Goal: Task Accomplishment & Management: Manage account settings

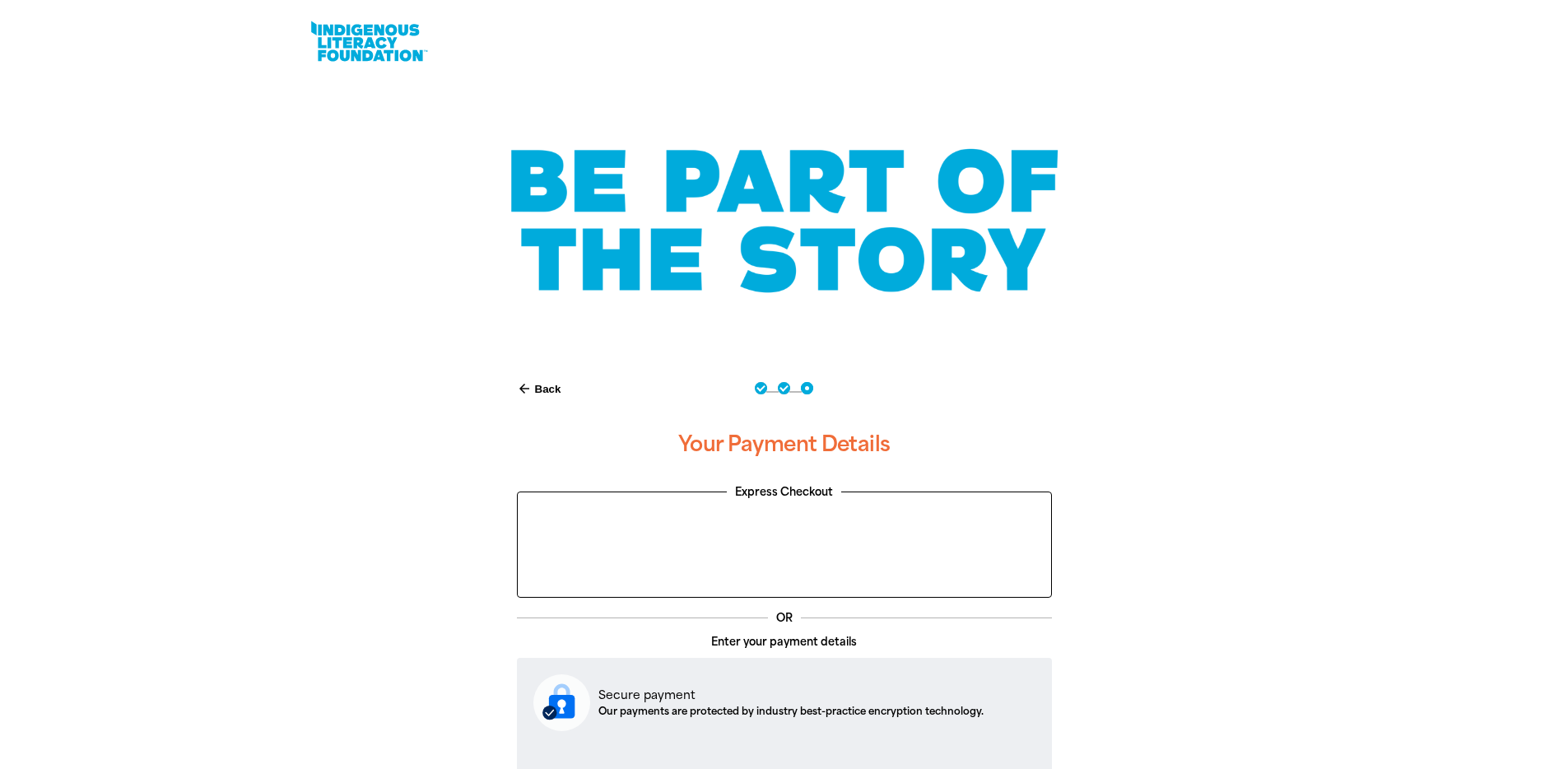
click at [355, 63] on link at bounding box center [368, 41] width 123 height 50
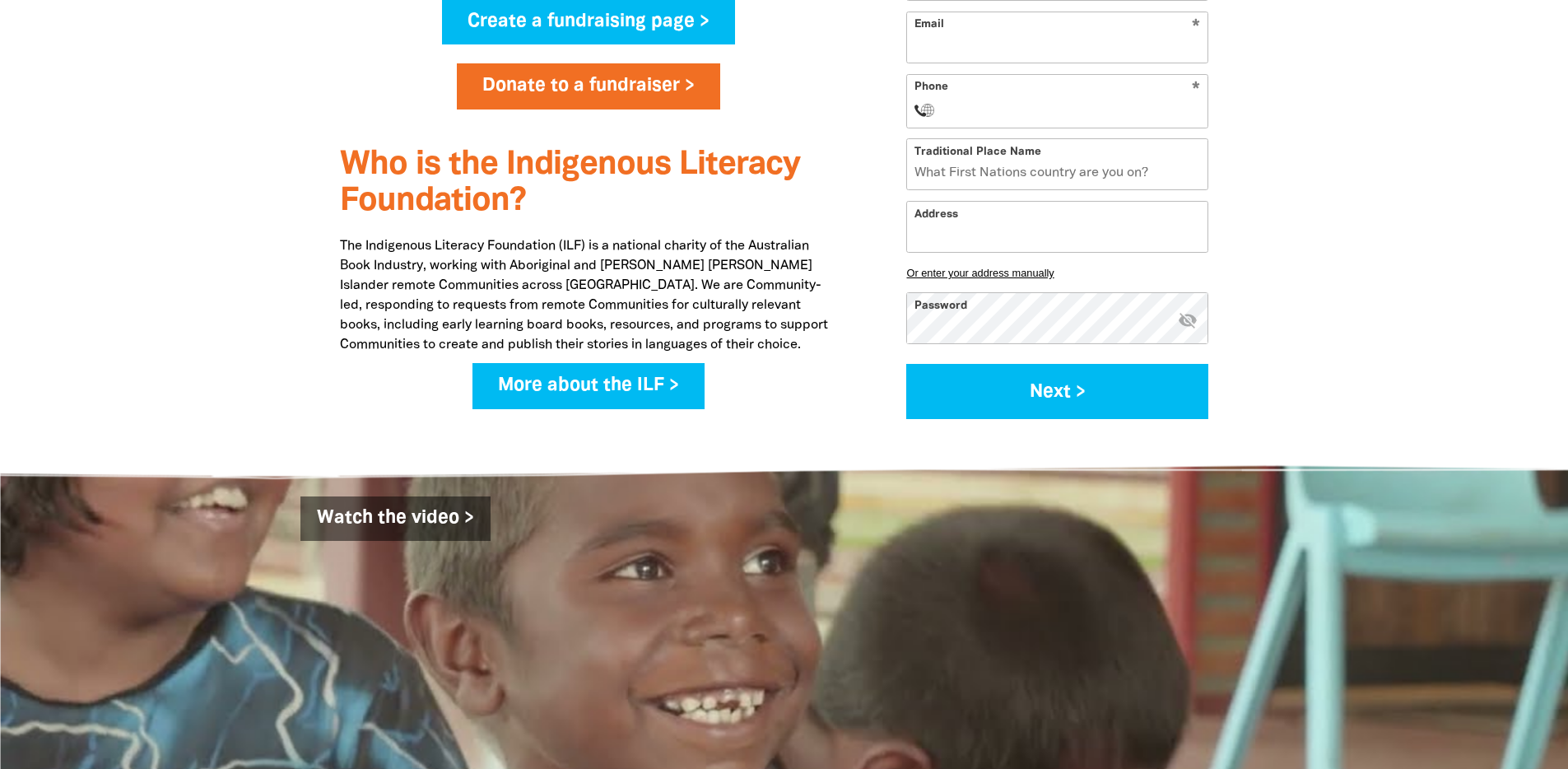
scroll to position [1272, 0]
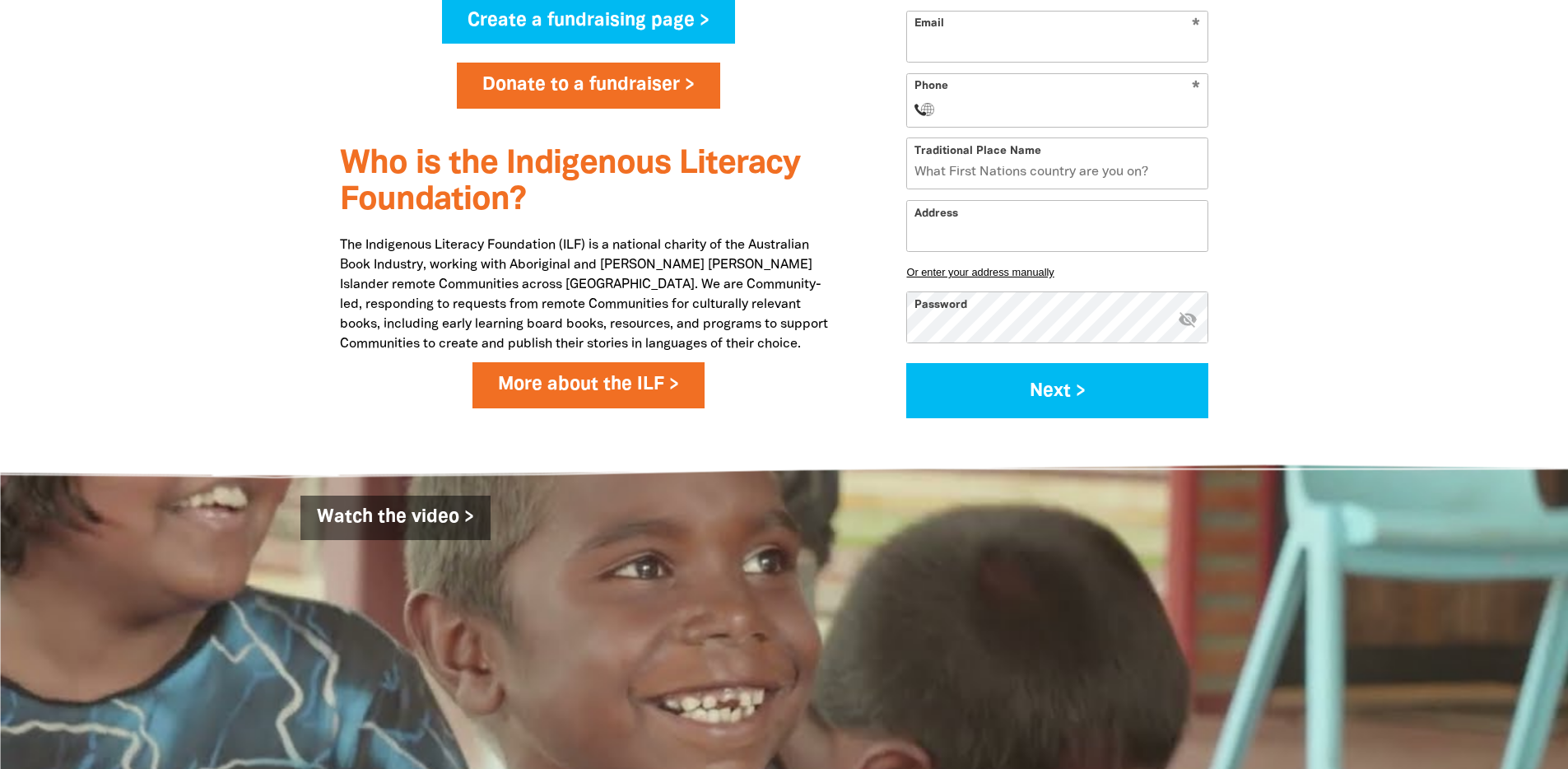
type input "[EMAIL_ADDRESS][PERSON_NAME][DOMAIN_NAME]"
click at [517, 399] on link "More about the ILF >" at bounding box center [589, 386] width 232 height 47
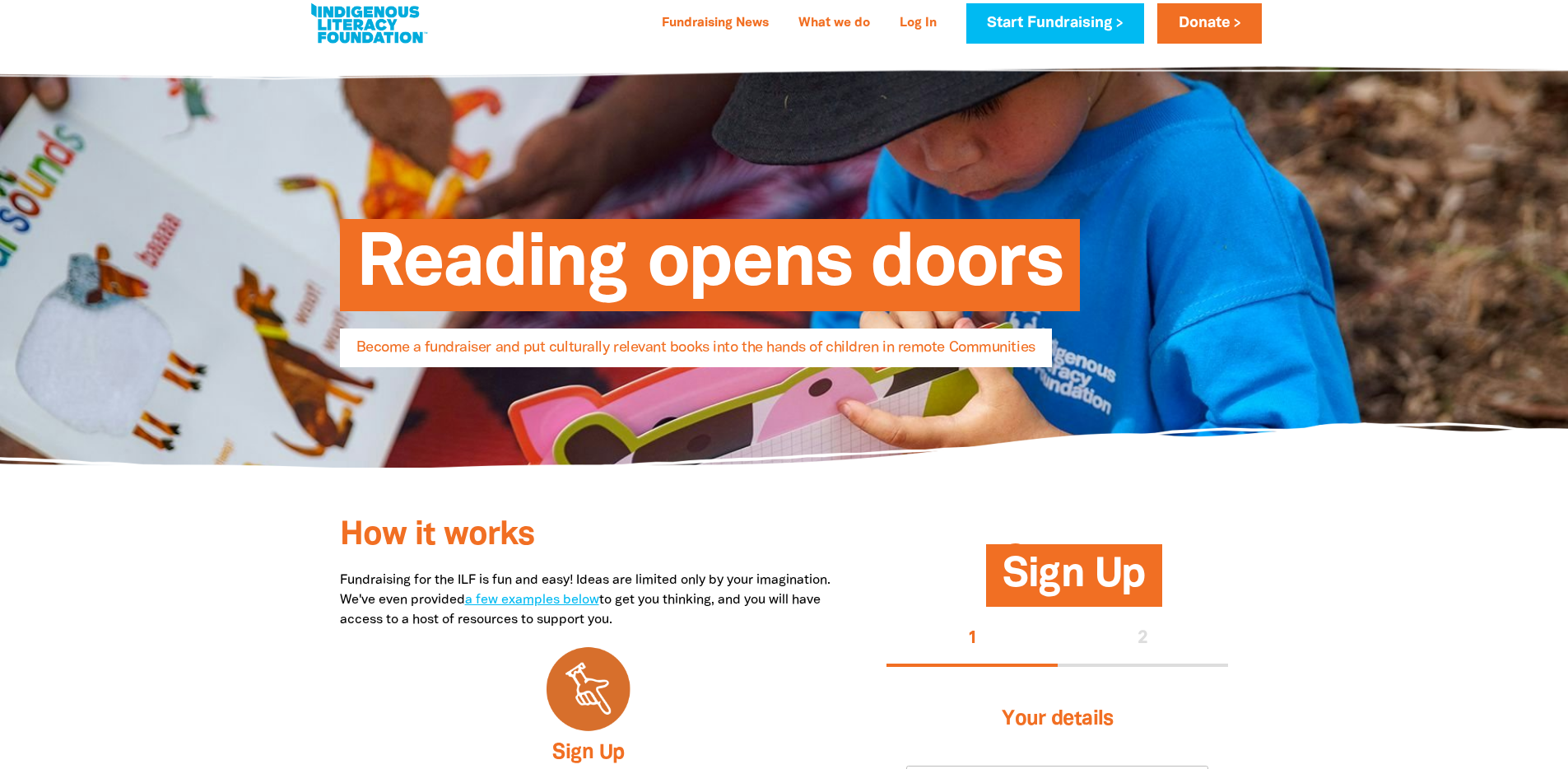
scroll to position [0, 0]
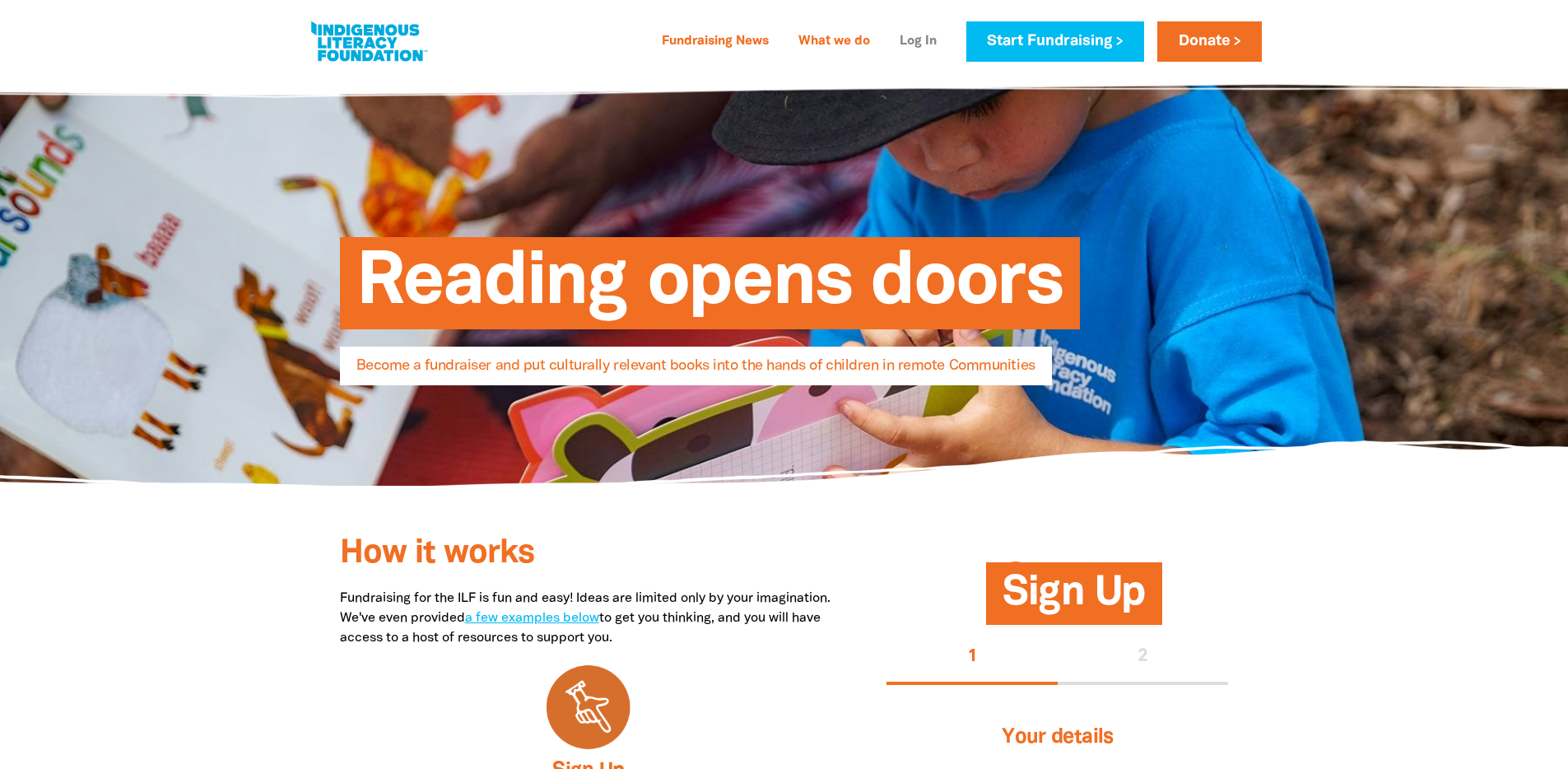
click at [911, 39] on link "Log In" at bounding box center [918, 41] width 57 height 27
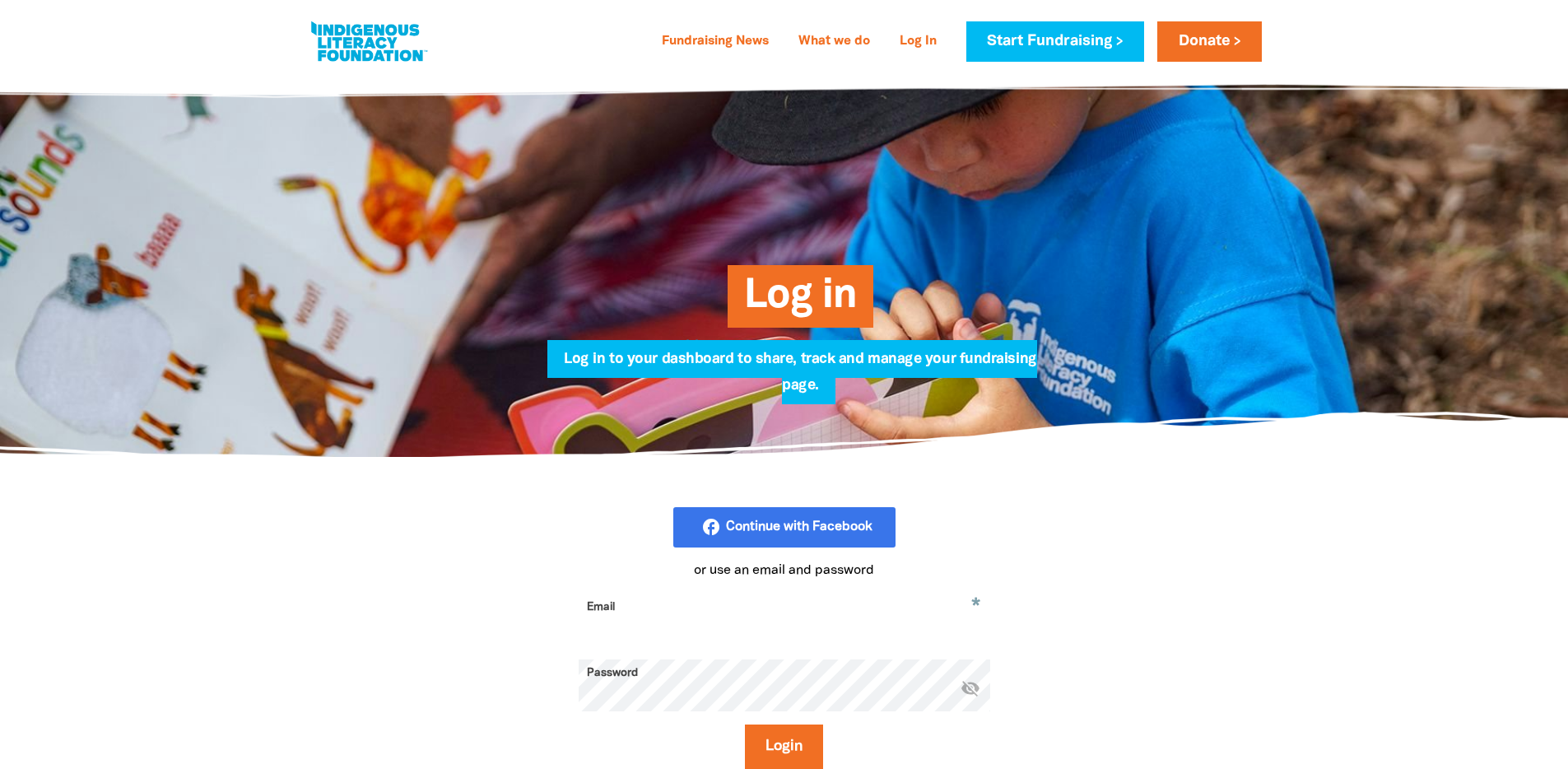
type input "[EMAIL_ADDRESS][PERSON_NAME][DOMAIN_NAME]"
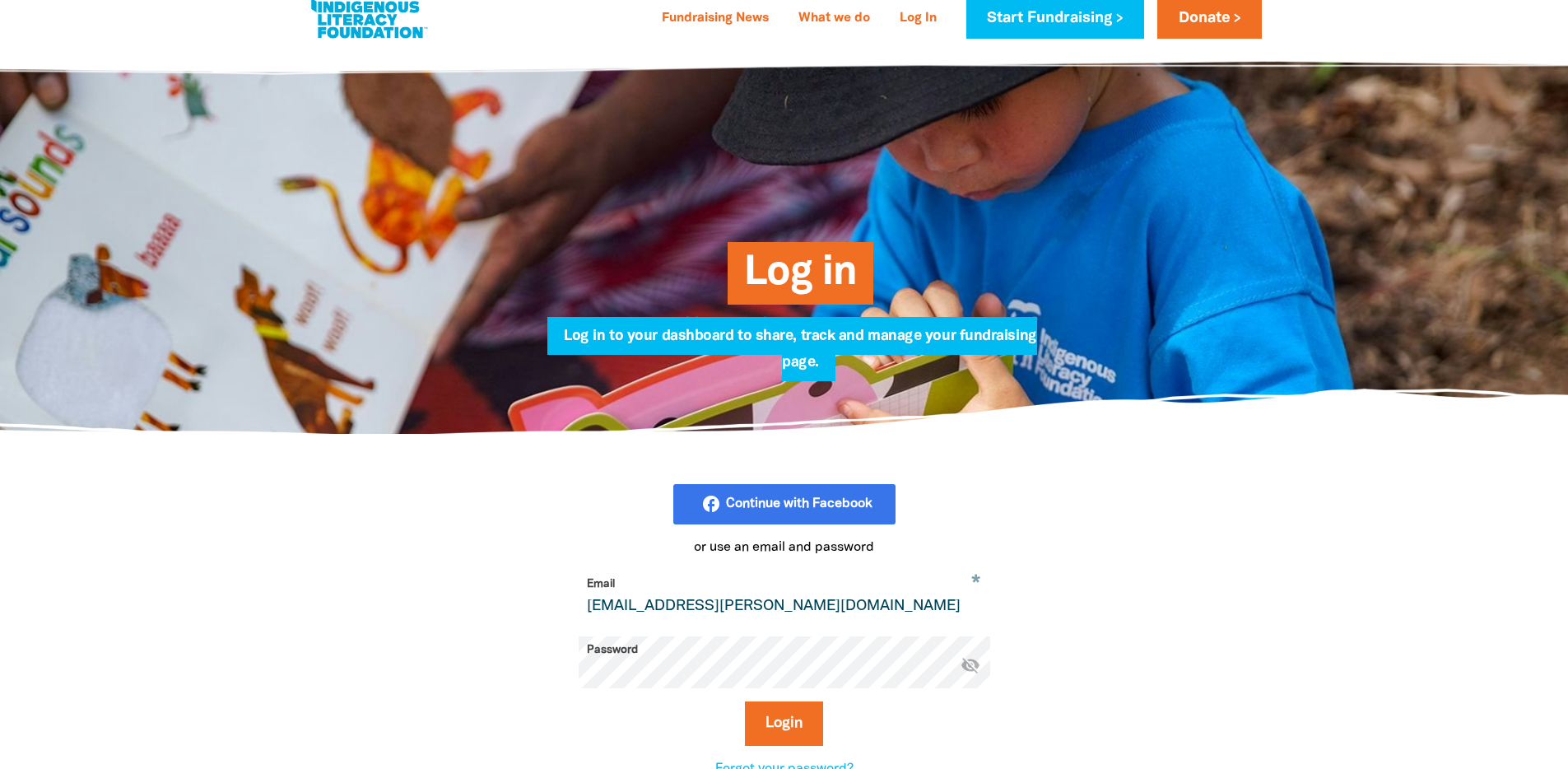
scroll to position [34, 0]
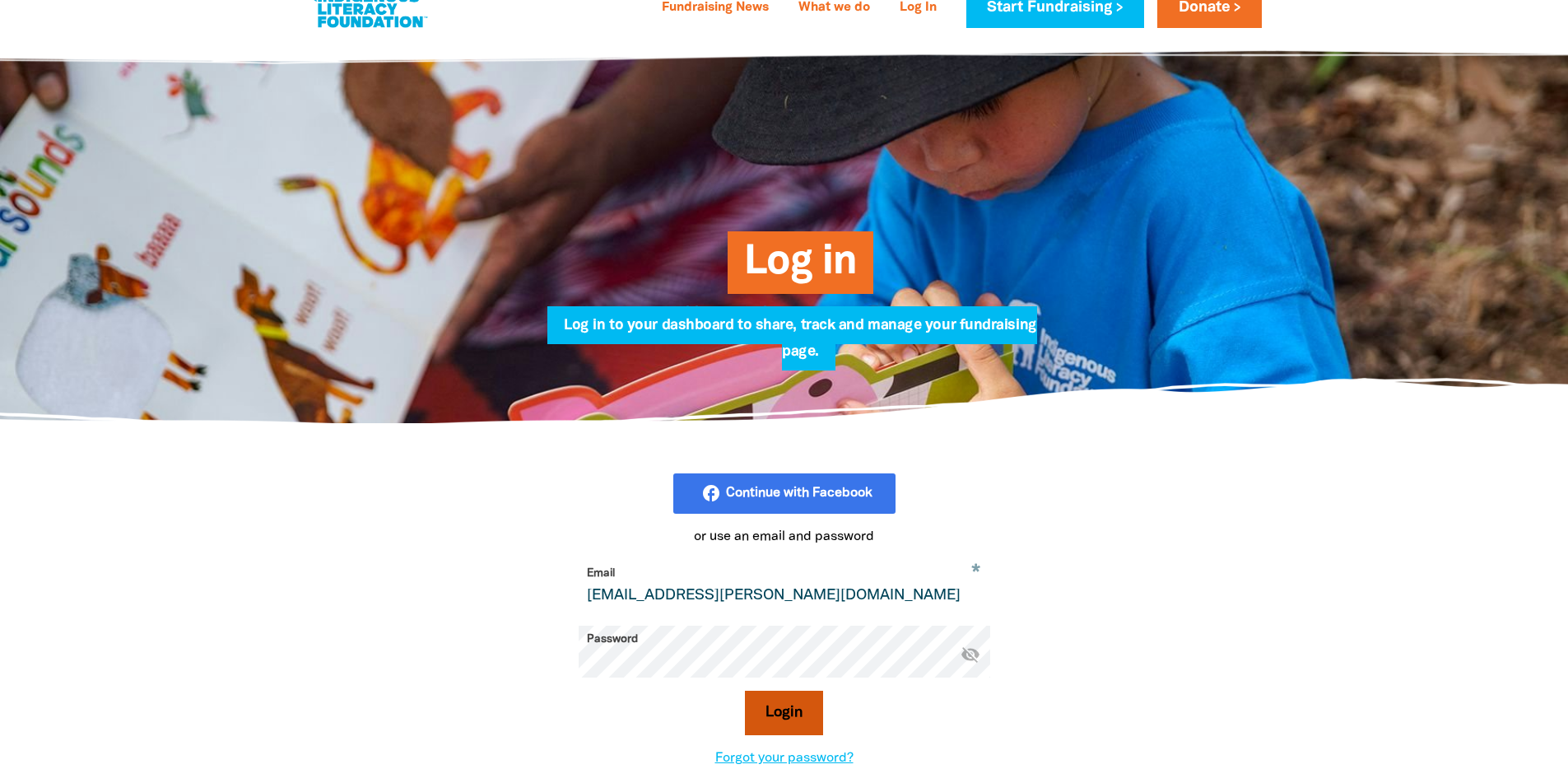
click at [760, 719] on button "Login" at bounding box center [784, 713] width 78 height 45
select select "AU"
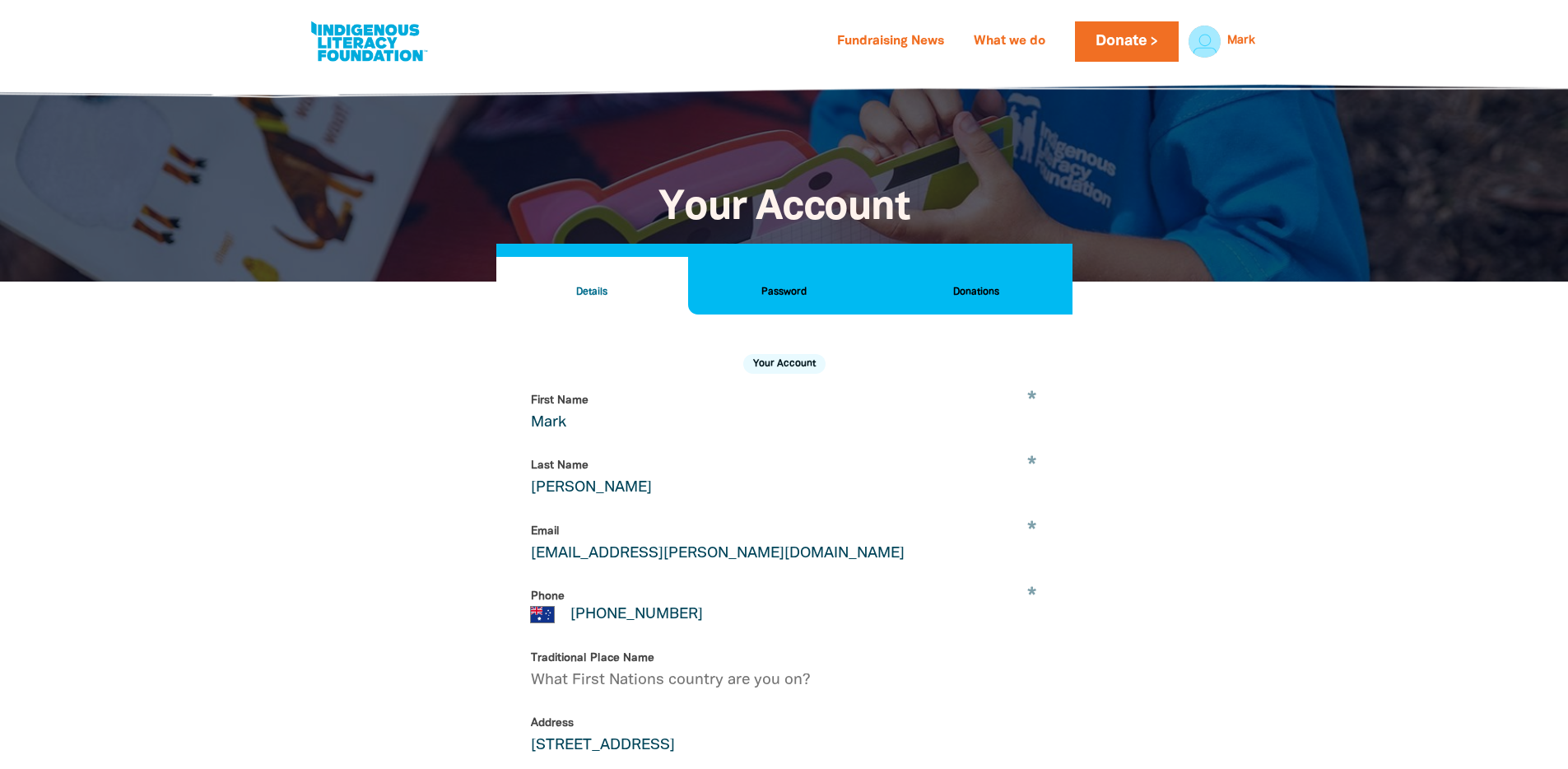
click at [999, 275] on button "Donations" at bounding box center [975, 285] width 192 height 58
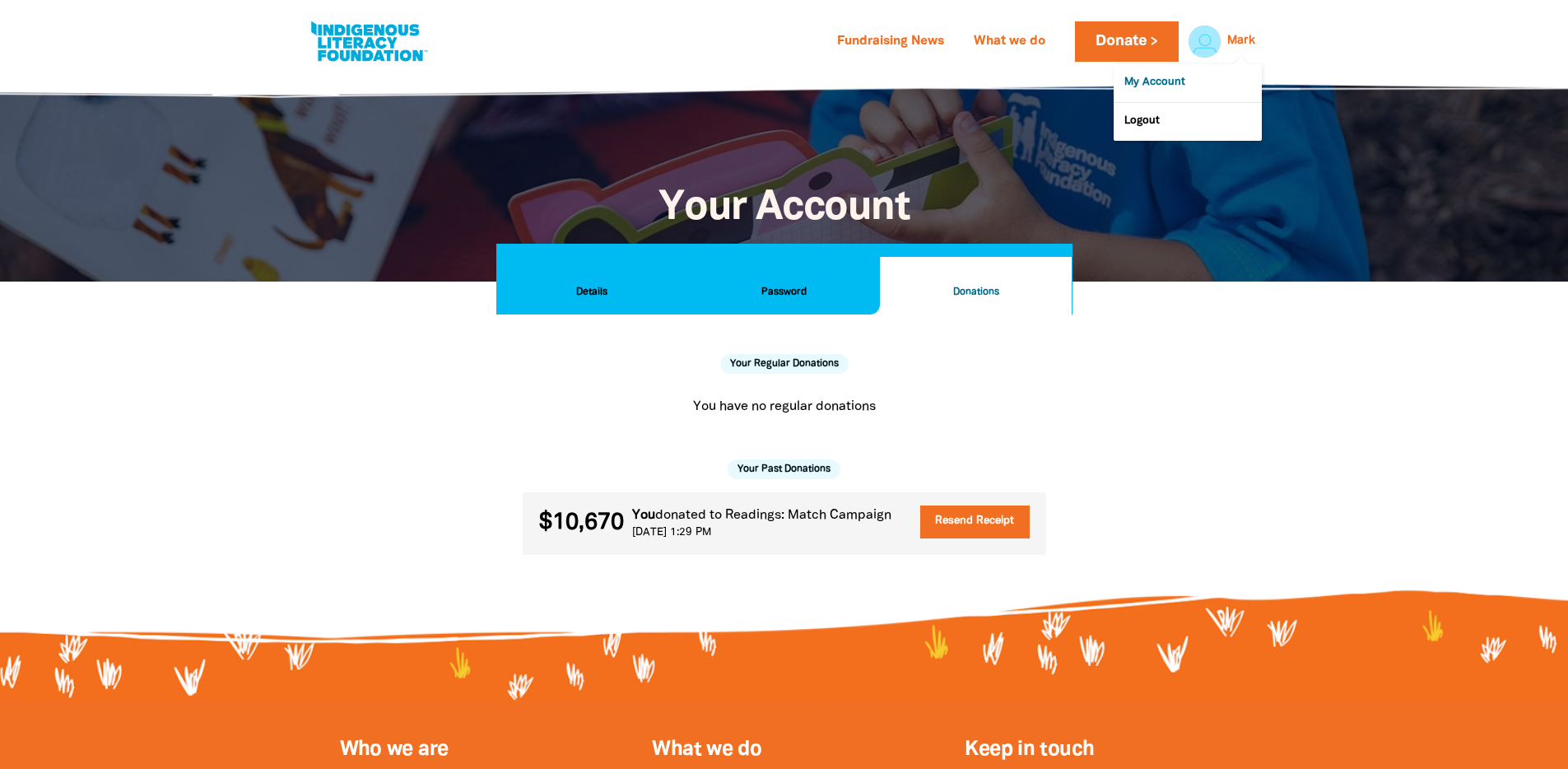
click at [1172, 84] on link "My Account" at bounding box center [1188, 84] width 148 height 38
click at [590, 516] on span "$10,670" at bounding box center [582, 523] width 85 height 22
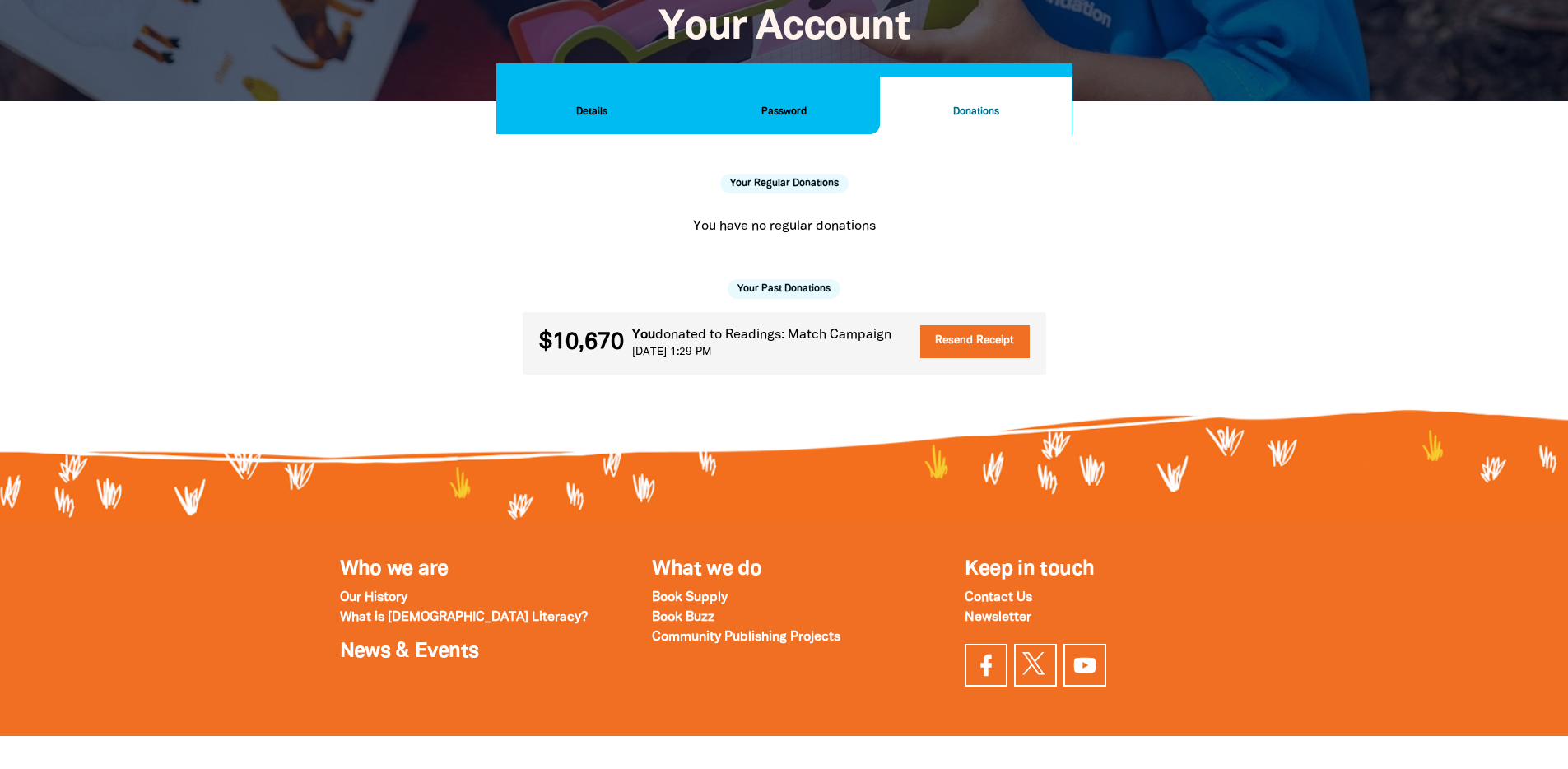
scroll to position [115, 0]
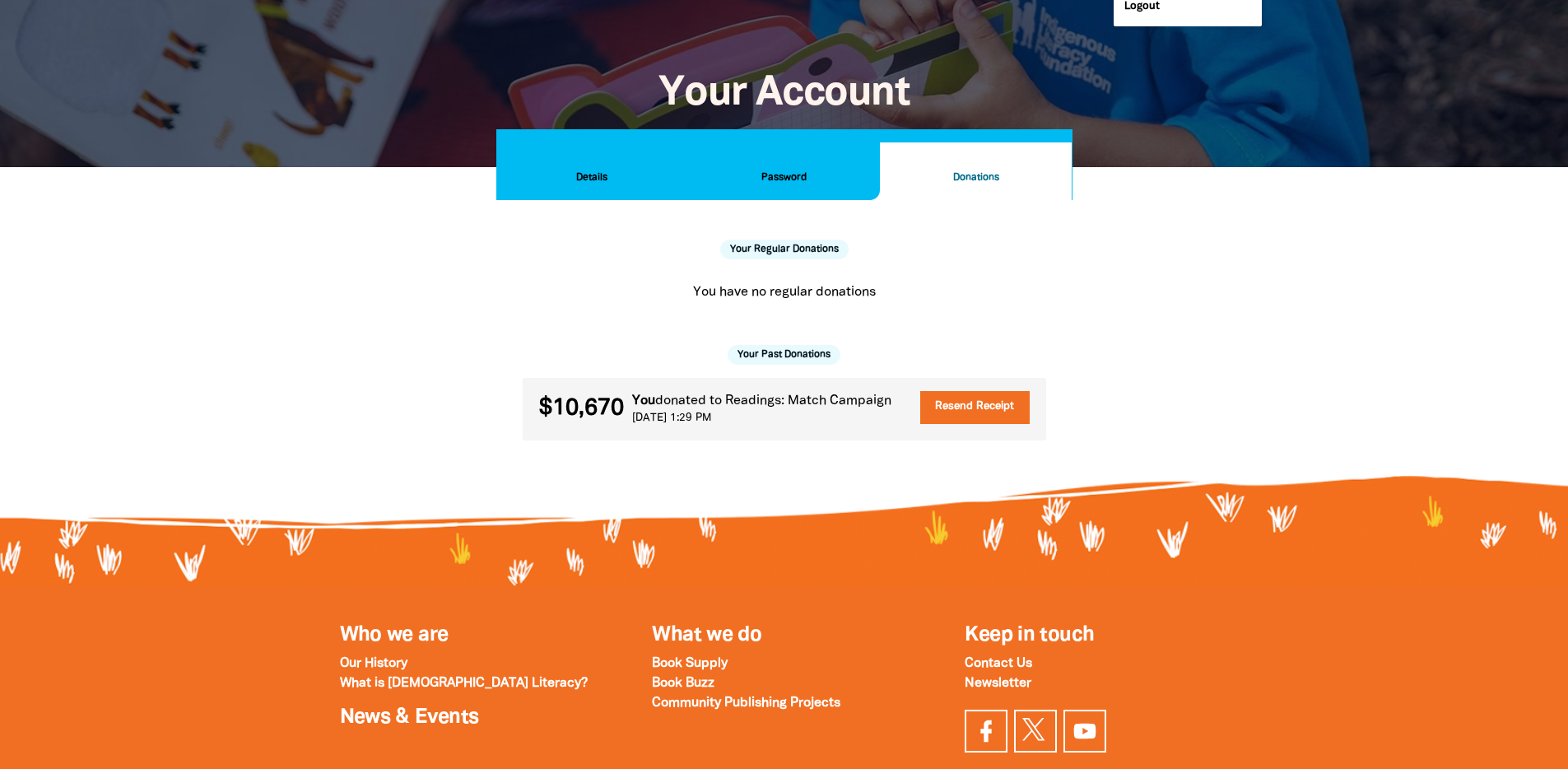
click at [607, 187] on button "Details" at bounding box center [592, 171] width 192 height 58
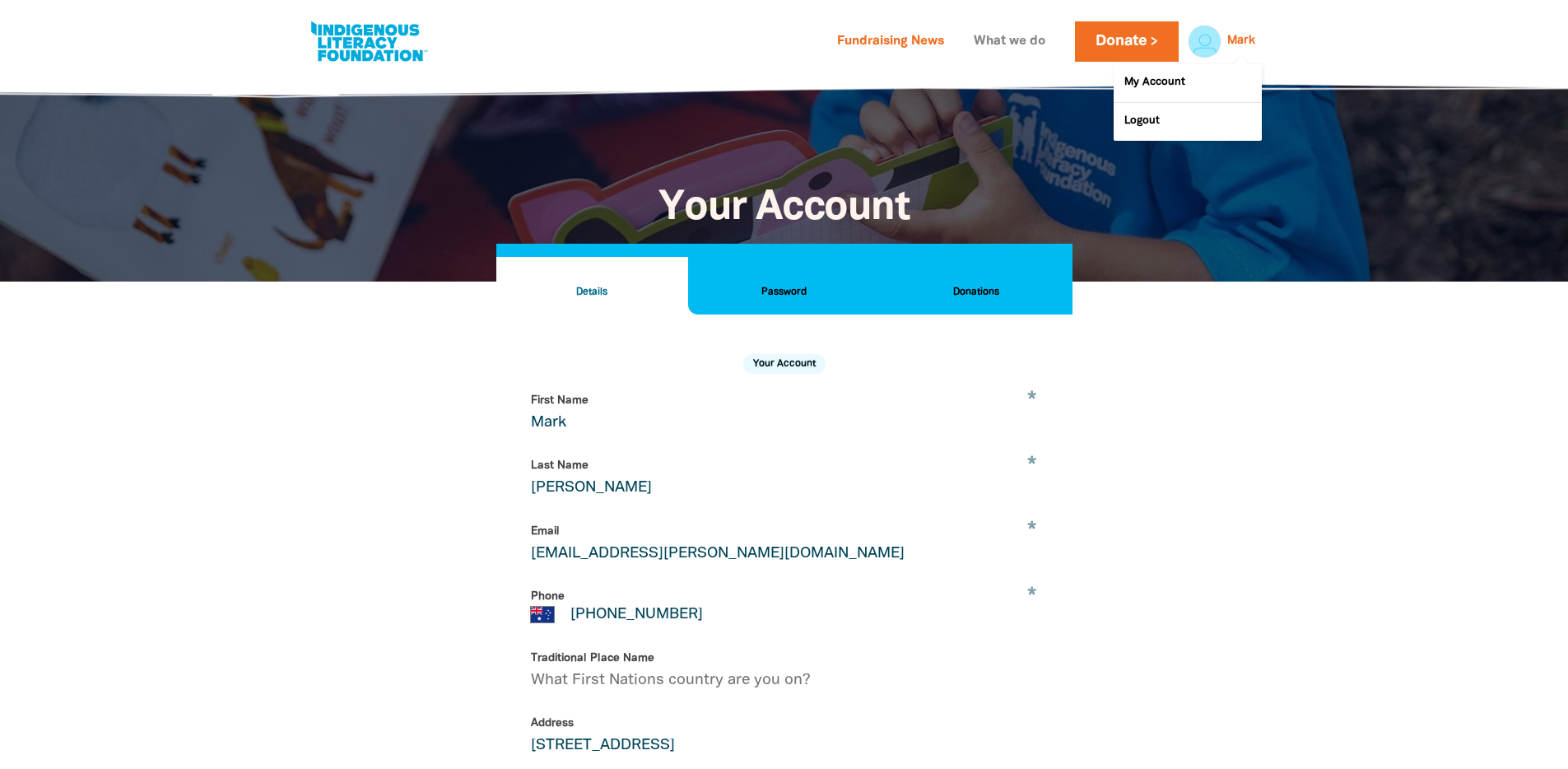
click at [978, 34] on link "What we do" at bounding box center [1009, 41] width 91 height 27
click at [1182, 84] on link "My Account" at bounding box center [1188, 84] width 148 height 38
click at [944, 309] on button "Donations" at bounding box center [975, 285] width 192 height 58
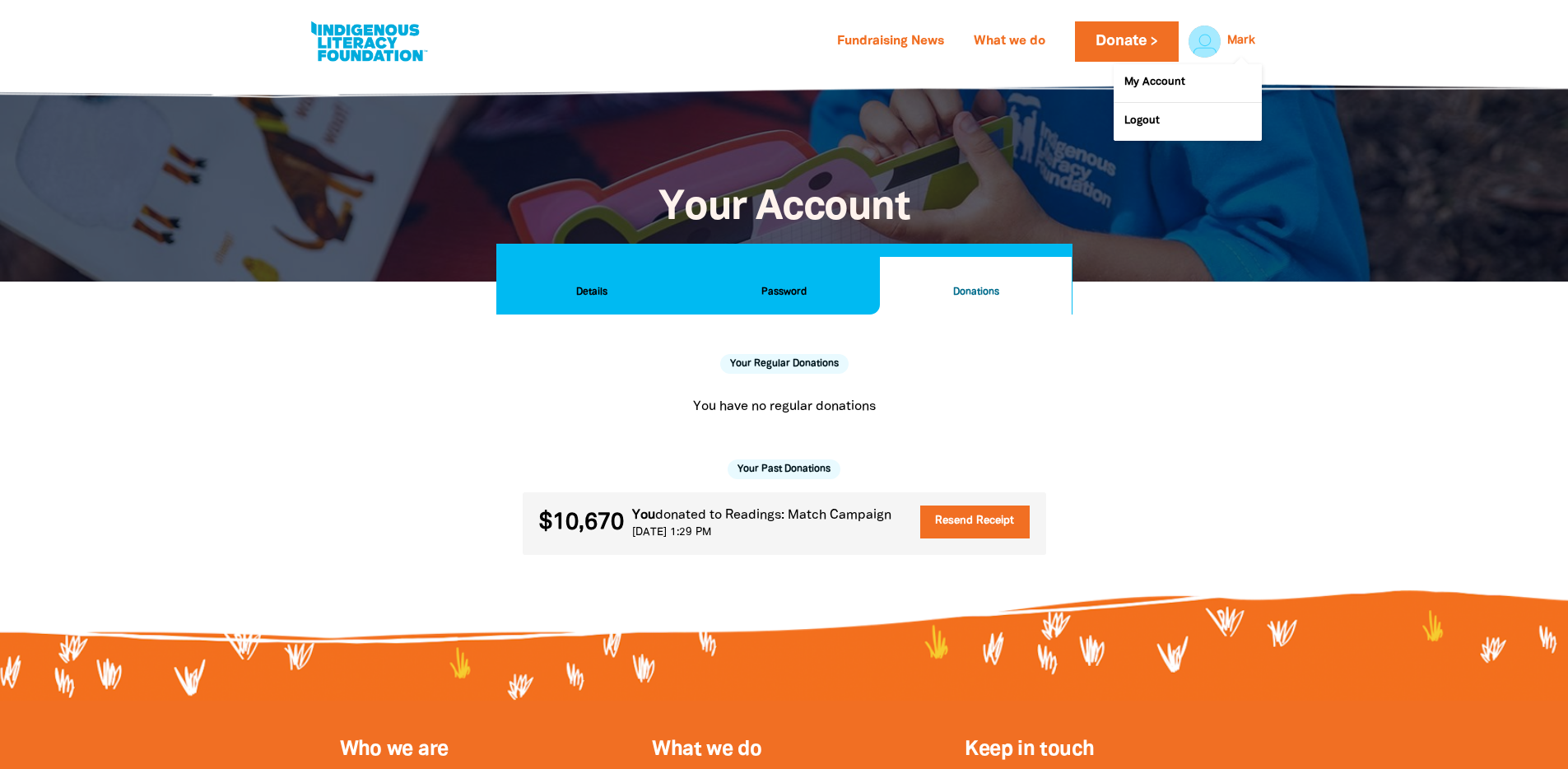
click at [785, 266] on button "Password" at bounding box center [784, 285] width 192 height 58
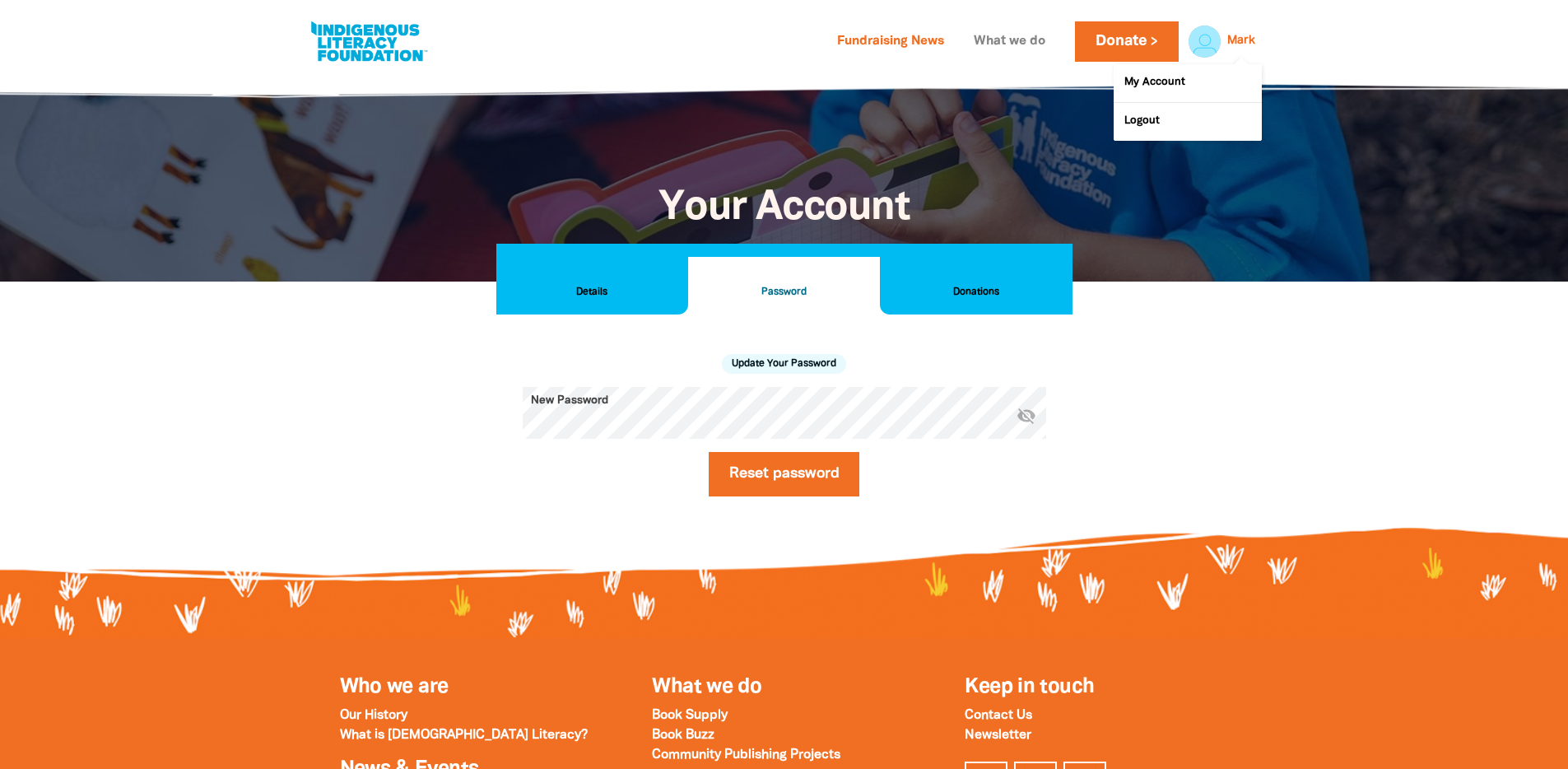
click at [987, 52] on link "What we do" at bounding box center [1009, 41] width 91 height 27
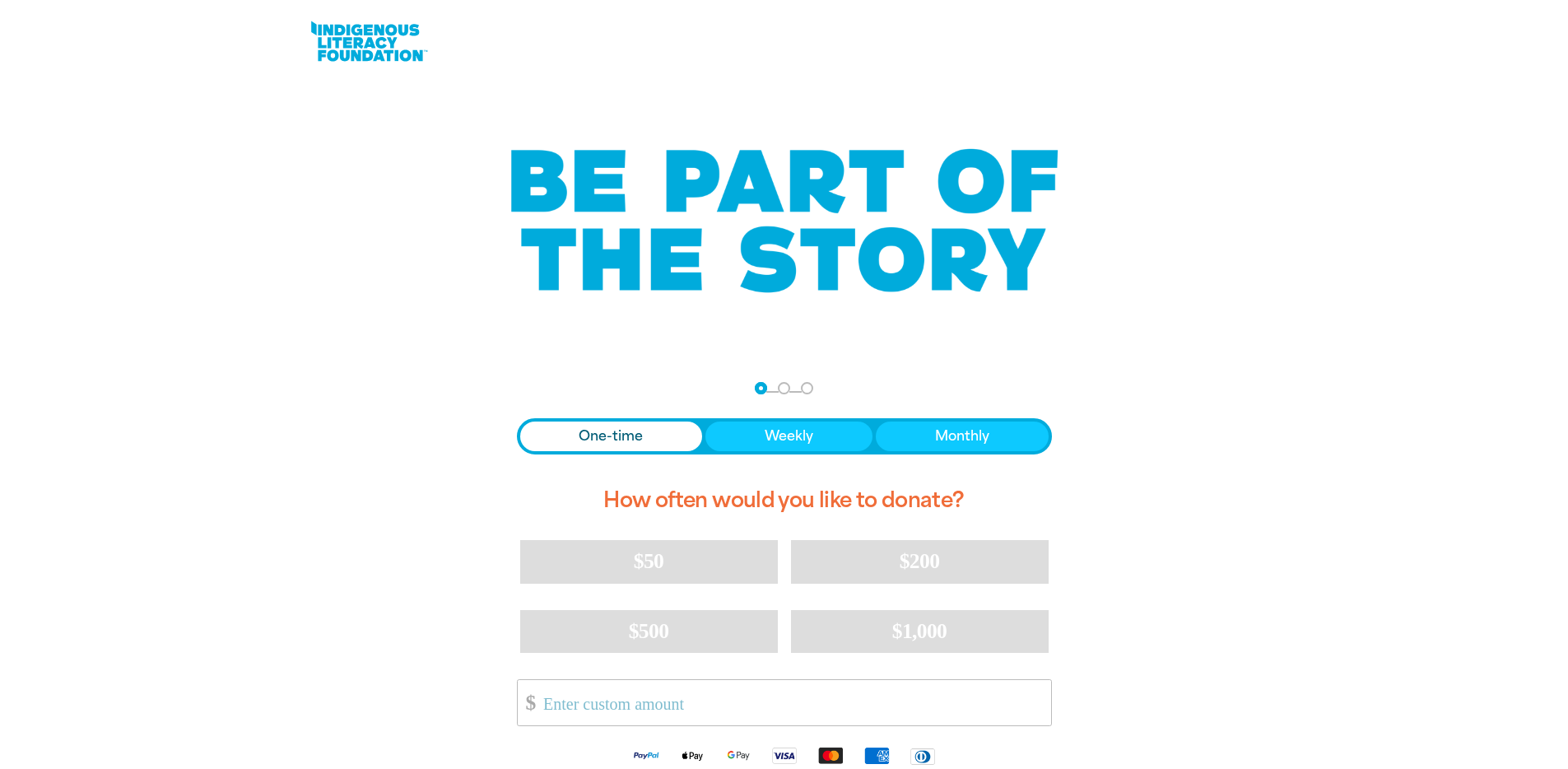
click at [336, 31] on link at bounding box center [368, 41] width 123 height 50
